Goal: Transaction & Acquisition: Purchase product/service

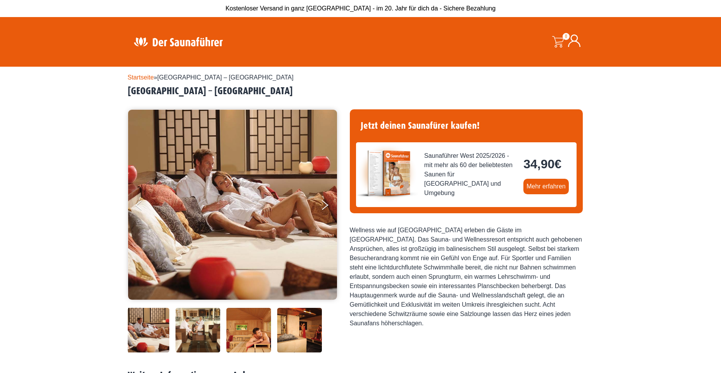
click at [210, 86] on h2 "[GEOGRAPHIC_DATA] – [GEOGRAPHIC_DATA]" at bounding box center [361, 91] width 466 height 12
click at [540, 185] on link "Mehr erfahren" at bounding box center [545, 187] width 45 height 16
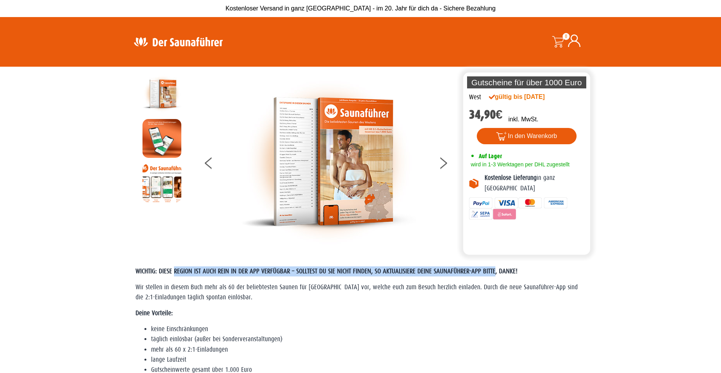
drag, startPoint x: 175, startPoint y: 270, endPoint x: 493, endPoint y: 276, distance: 317.8
click at [493, 276] on p "WICHTIG: DIESE REGION IST AUCH REIN IN DER APP VERFÜGBAR – SOLLTEST DU SIE NICH…" at bounding box center [360, 272] width 450 height 10
copy span "REGION IST AUCH REIN IN DER APP VERFÜGBAR – SOLLTEST DU SIE NICHT FINDEN, SO AK…"
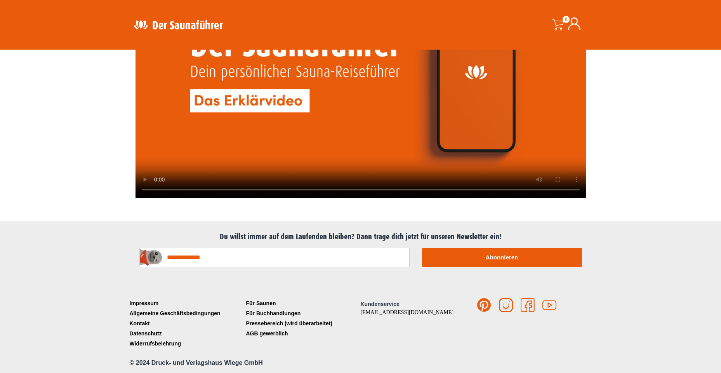
scroll to position [1909, 0]
click at [178, 24] on img at bounding box center [178, 24] width 101 height 15
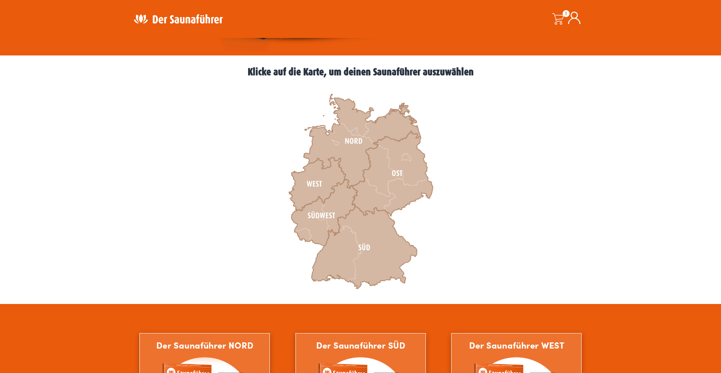
scroll to position [194, 0]
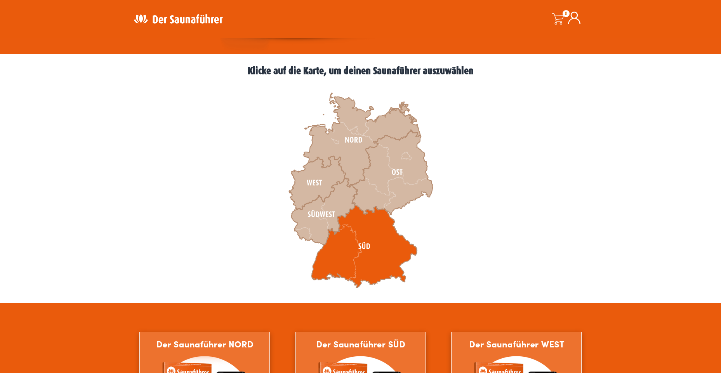
click at [371, 252] on icon at bounding box center [364, 247] width 106 height 82
